Goal: Information Seeking & Learning: Learn about a topic

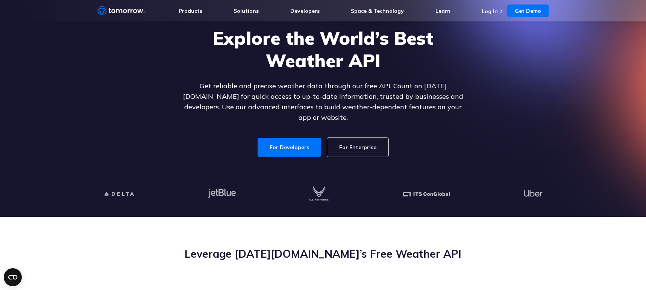
scroll to position [69, 0]
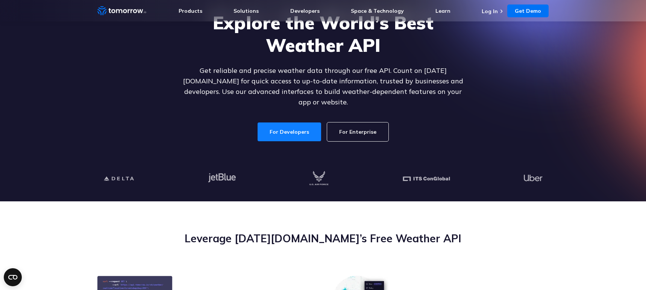
click at [299, 125] on link "For Developers" at bounding box center [290, 132] width 64 height 19
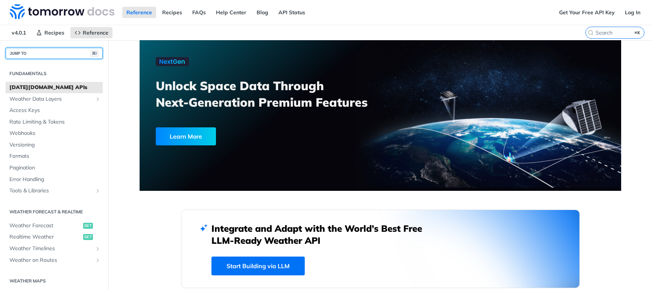
click at [50, 52] on button "JUMP TO ⌘/" at bounding box center [54, 53] width 97 height 11
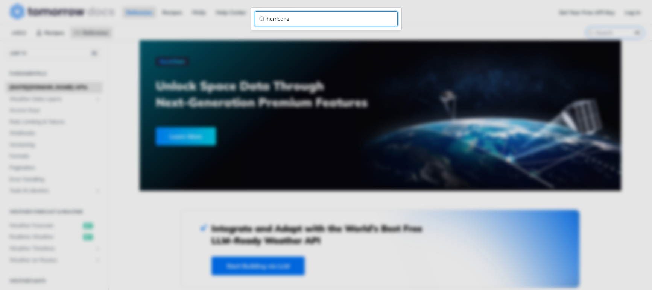
type input "hurricane"
click at [390, 17] on input "hurricane" at bounding box center [326, 18] width 143 height 15
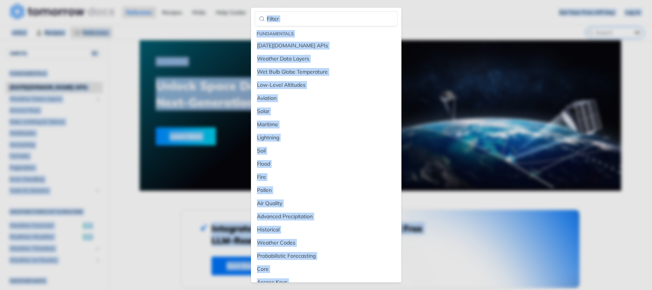
click at [416, 18] on div "Jump to Content Reference Recipes FAQs Help Center Blog API Status Recipes Refe…" at bounding box center [326, 145] width 652 height 290
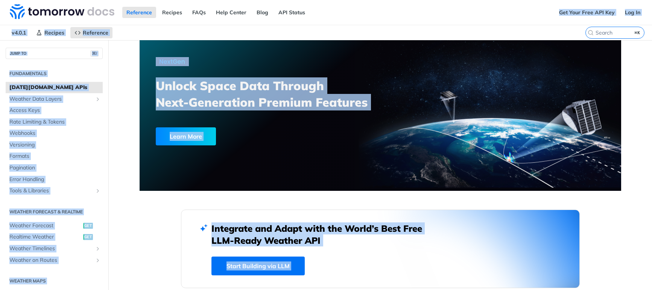
click at [453, 23] on div "Reference Recipes FAQs Help Center Blog API Status" at bounding box center [277, 12] width 555 height 25
